Goal: Register for event/course

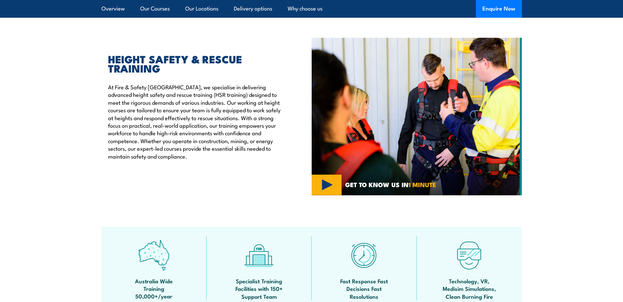
scroll to position [197, 0]
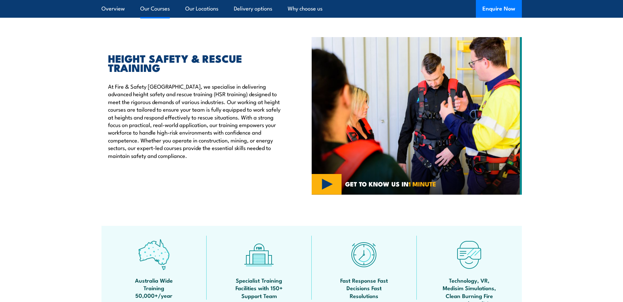
click at [168, 8] on link "Our Courses" at bounding box center [155, 8] width 30 height 17
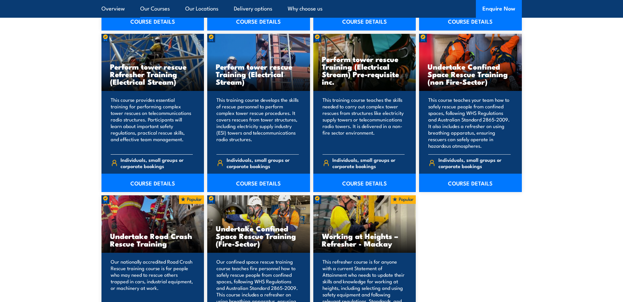
scroll to position [563, 0]
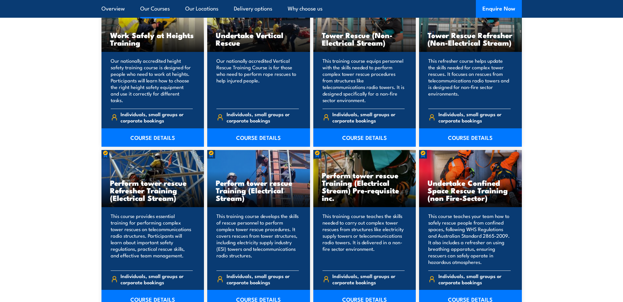
click at [143, 9] on link "Our Courses" at bounding box center [155, 8] width 30 height 17
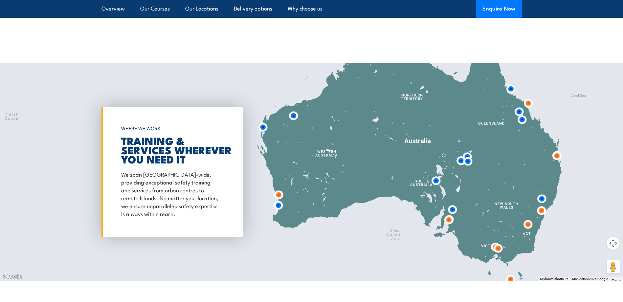
scroll to position [1089, 0]
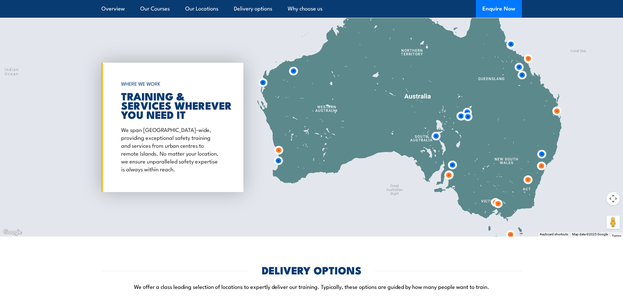
click at [448, 176] on img at bounding box center [448, 175] width 12 height 12
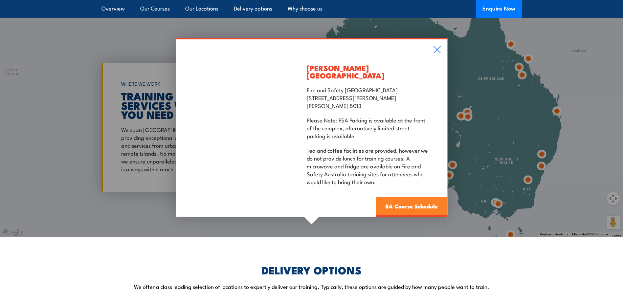
click at [401, 202] on link "SA Course Schedule" at bounding box center [411, 207] width 72 height 20
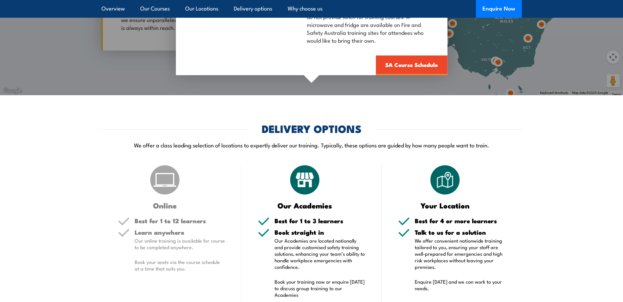
scroll to position [1351, 0]
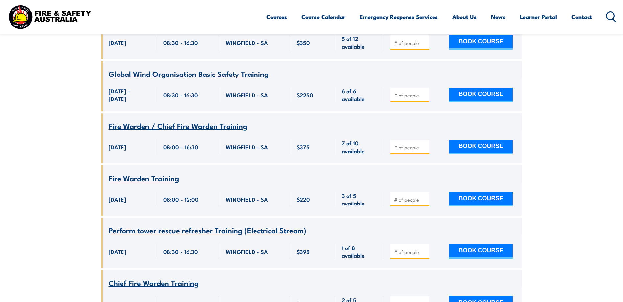
scroll to position [2560, 0]
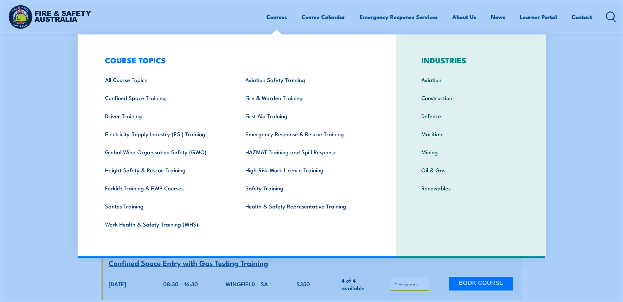
click at [281, 16] on link "Courses" at bounding box center [276, 16] width 21 height 17
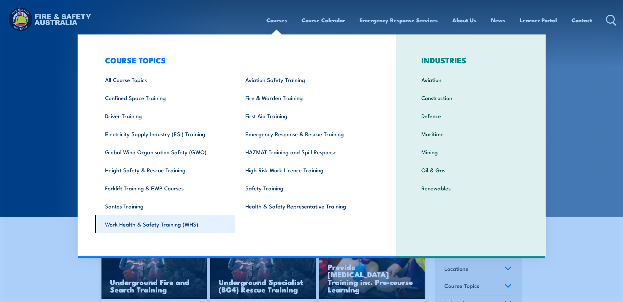
click at [159, 225] on link "Work Health & Safety Training (WHS)" at bounding box center [165, 224] width 140 height 18
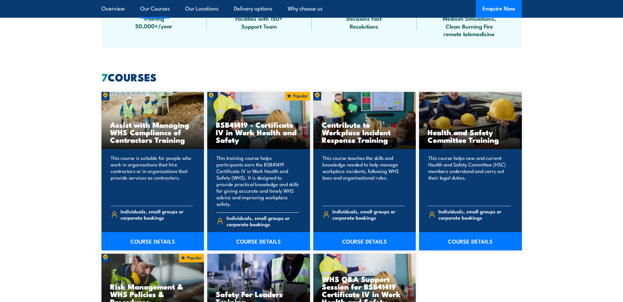
scroll to position [492, 0]
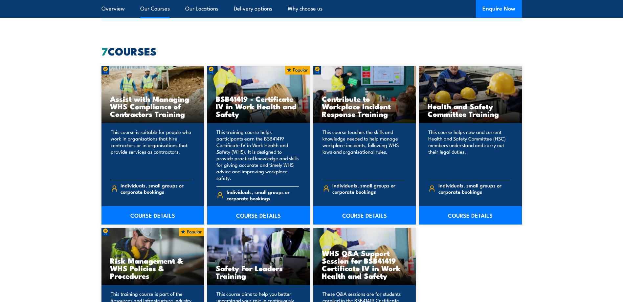
click at [261, 206] on link "COURSE DETAILS" at bounding box center [258, 215] width 103 height 18
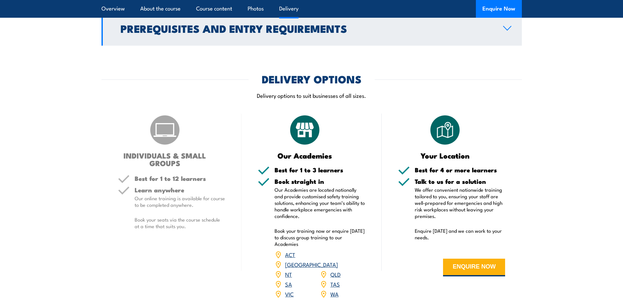
scroll to position [1805, 0]
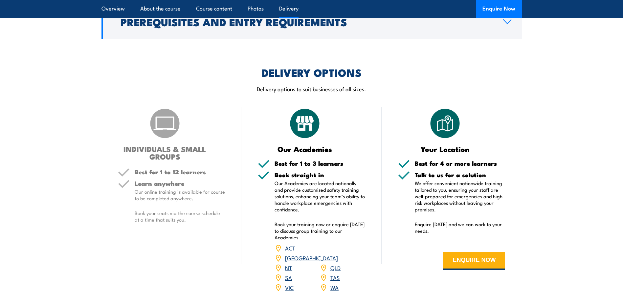
click at [290, 273] on link "SA" at bounding box center [288, 277] width 7 height 8
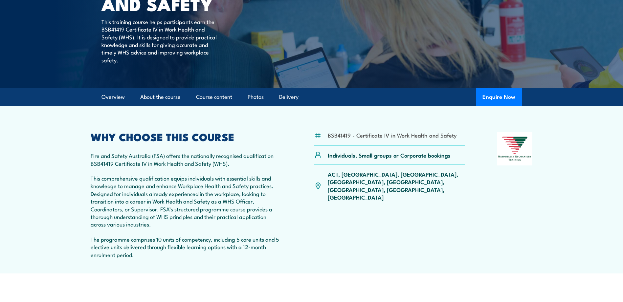
scroll to position [107, 0]
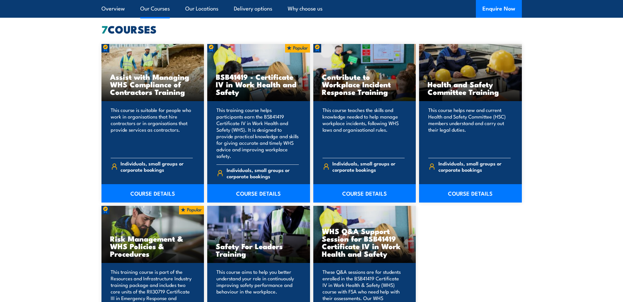
scroll to position [591, 0]
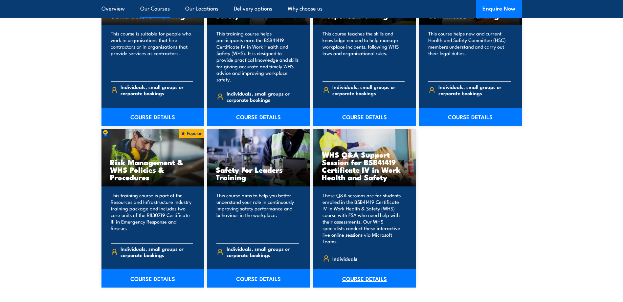
click at [371, 269] on link "COURSE DETAILS" at bounding box center [364, 278] width 103 height 18
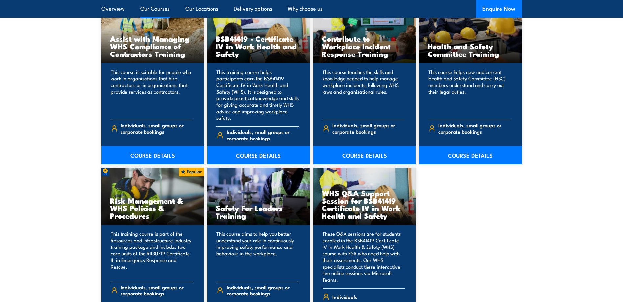
scroll to position [492, 0]
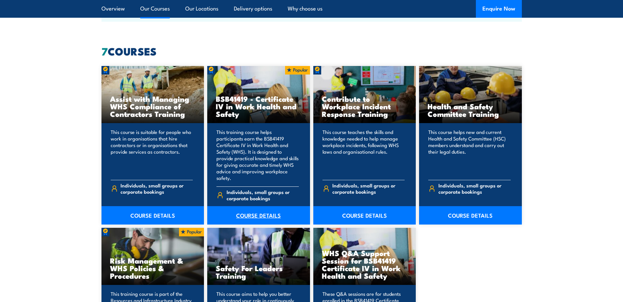
click at [256, 206] on link "COURSE DETAILS" at bounding box center [258, 215] width 103 height 18
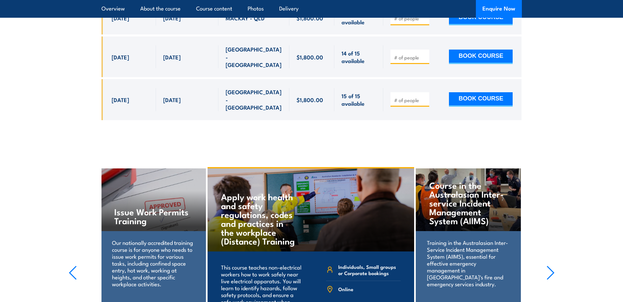
scroll to position [2461, 0]
